Goal: Navigation & Orientation: Find specific page/section

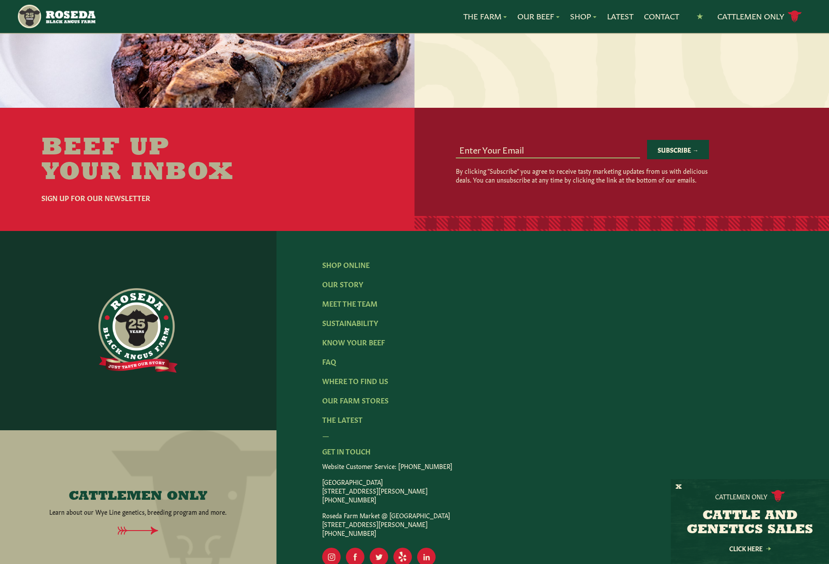
scroll to position [1280, 0]
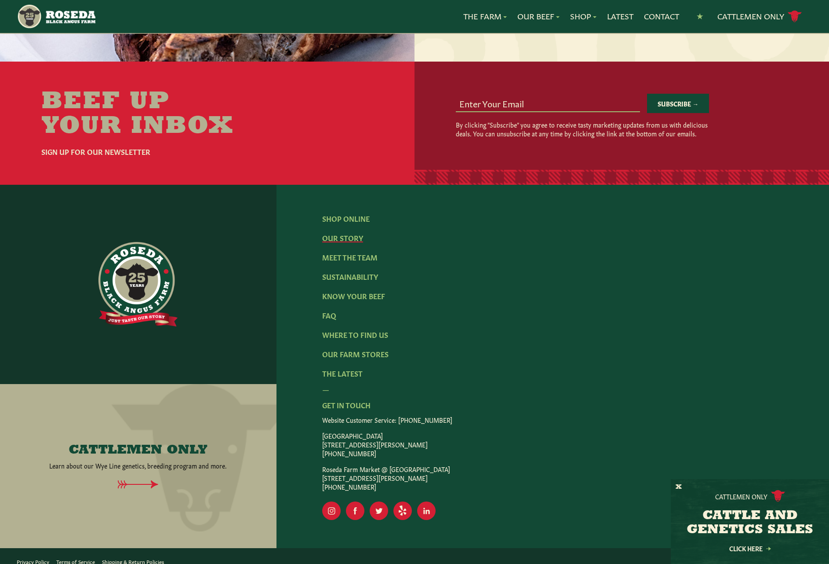
click at [327, 233] on link "Our Story" at bounding box center [342, 238] width 41 height 10
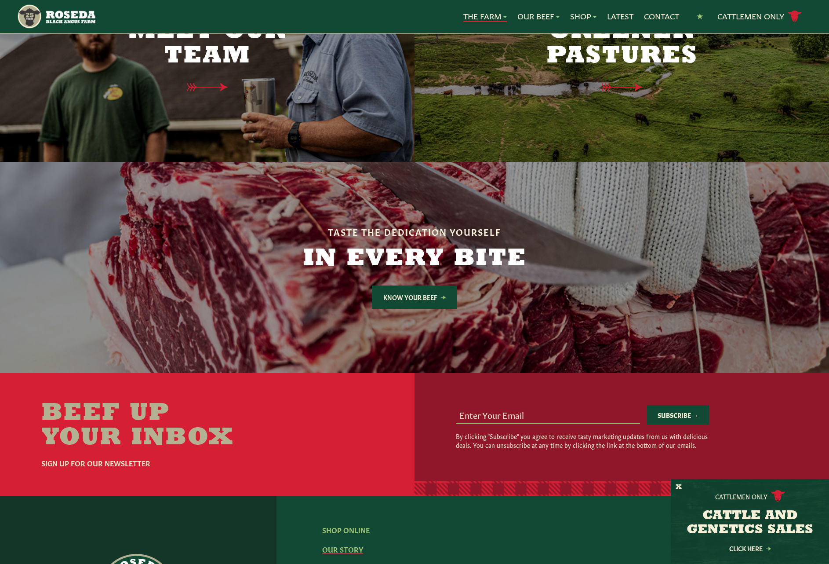
scroll to position [2369, 0]
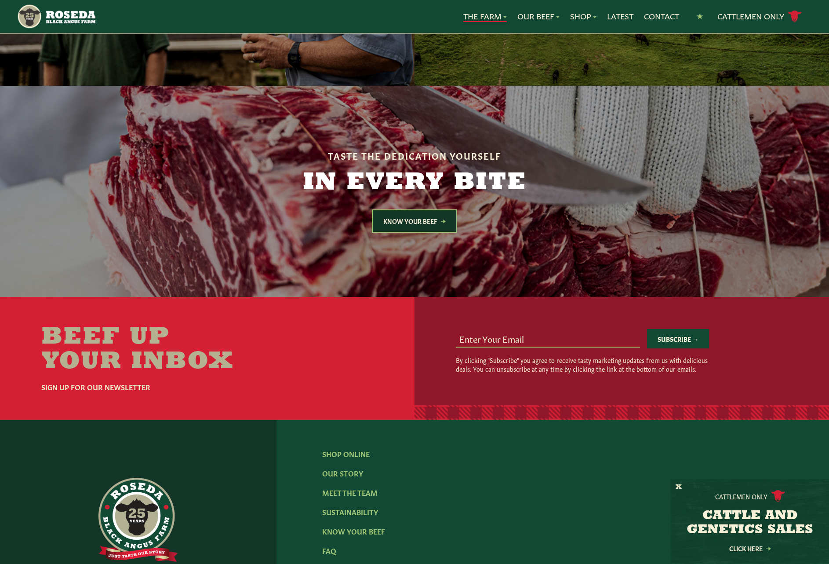
click at [398, 209] on link "Know Your Beef" at bounding box center [414, 220] width 85 height 23
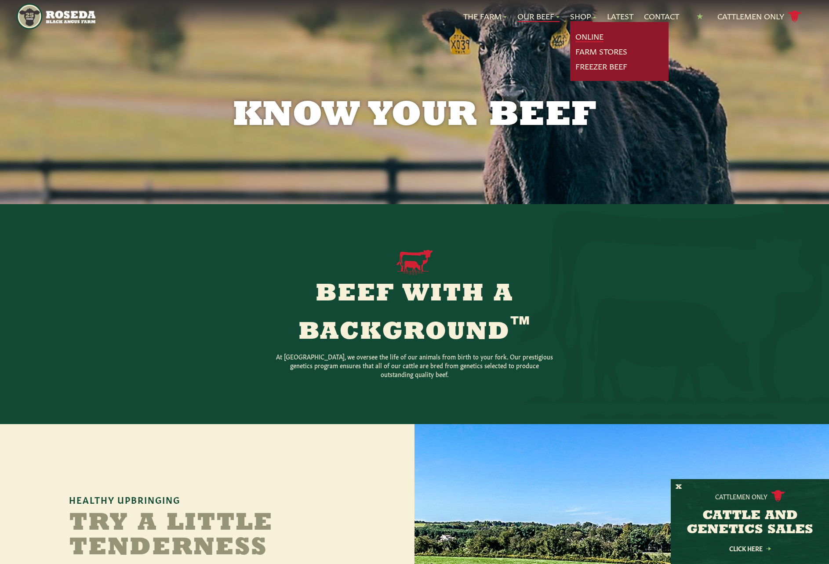
click at [579, 38] on link "Online" at bounding box center [589, 36] width 28 height 11
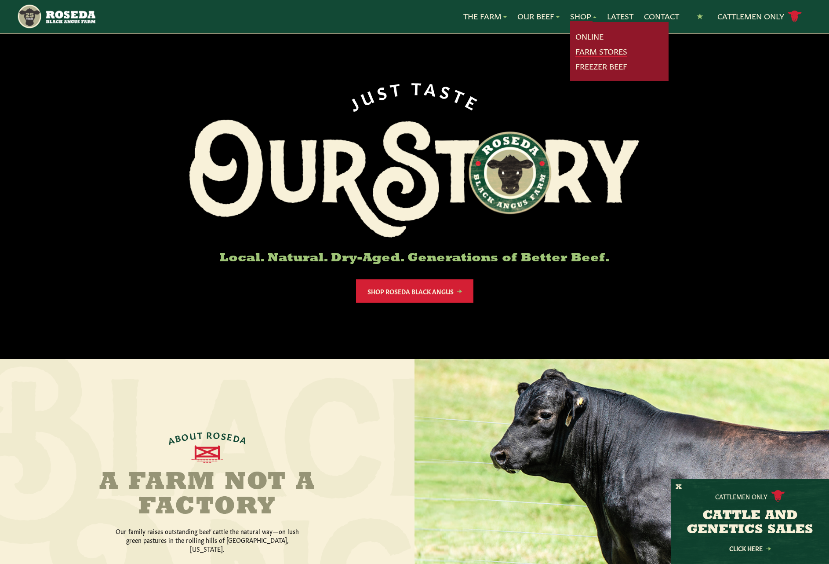
click at [585, 51] on link "Farm Stores" at bounding box center [601, 51] width 52 height 11
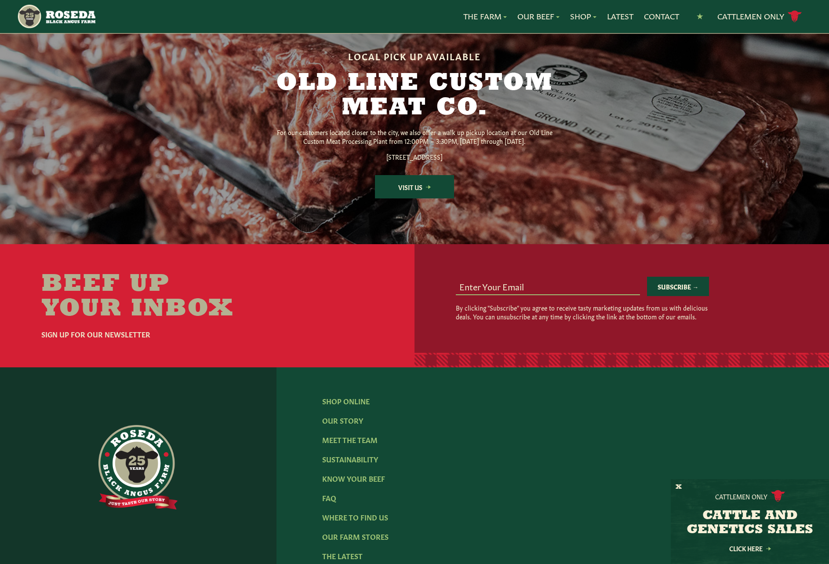
scroll to position [1157, 0]
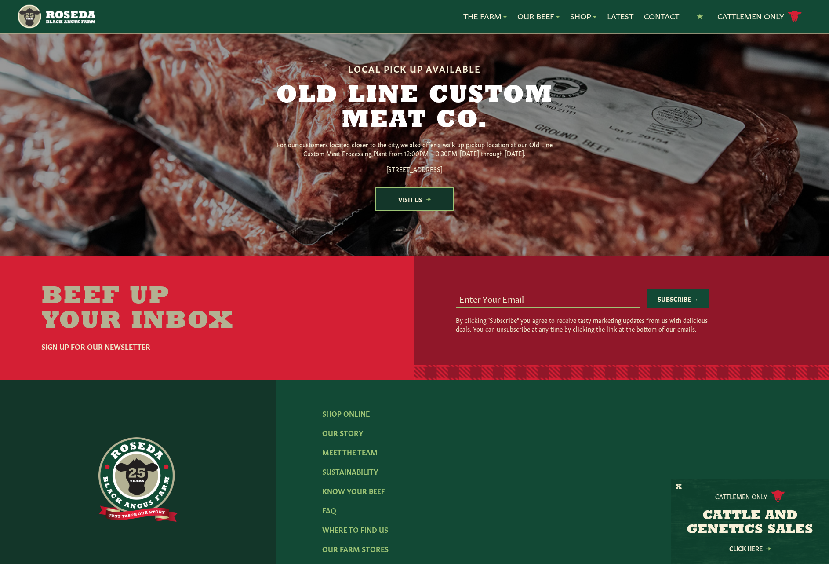
click at [421, 211] on link "Visit Us" at bounding box center [414, 198] width 79 height 23
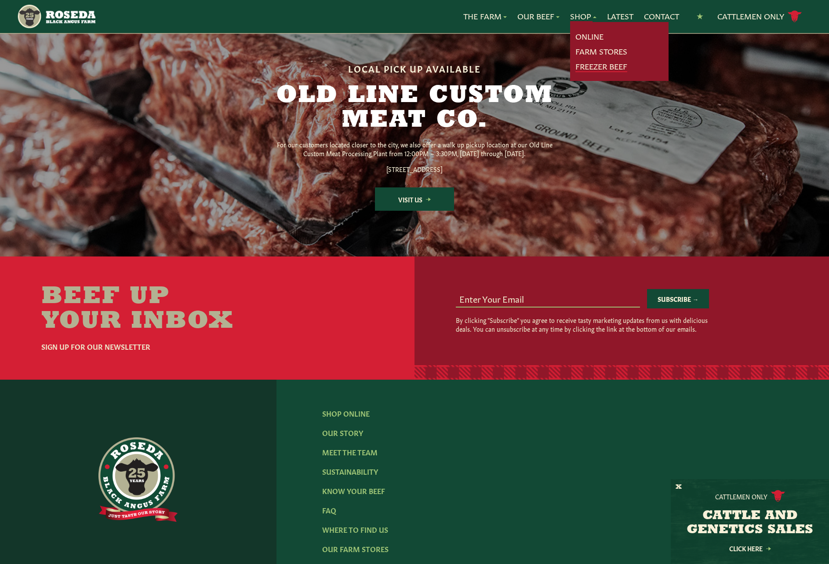
click at [586, 65] on link "Freezer Beef" at bounding box center [601, 66] width 52 height 11
